Goal: Navigation & Orientation: Understand site structure

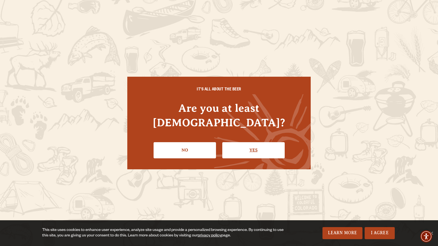
click at [250, 147] on link "Yes" at bounding box center [253, 150] width 62 height 16
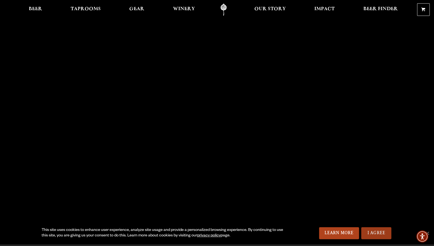
click at [382, 234] on link "I Agree" at bounding box center [376, 233] width 30 height 12
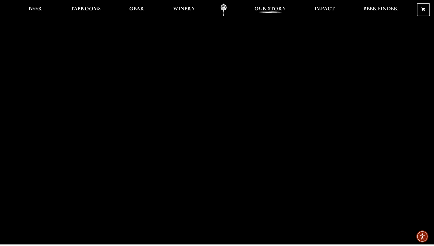
click at [268, 10] on span "Our Story" at bounding box center [269, 9] width 31 height 4
click at [323, 9] on span "Impact" at bounding box center [324, 9] width 20 height 4
